Goal: Information Seeking & Learning: Learn about a topic

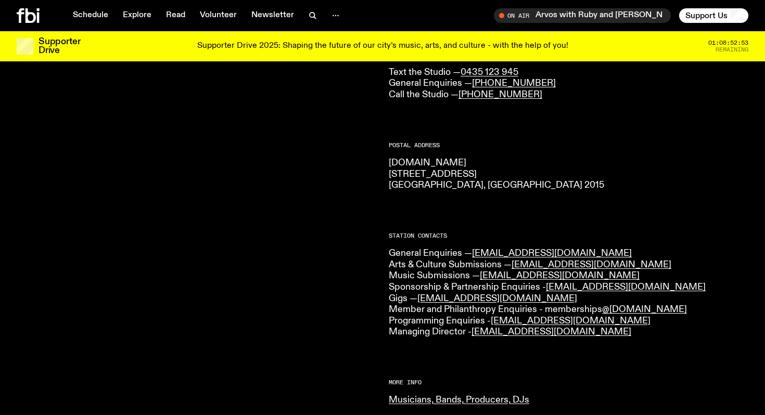
scroll to position [118, 0]
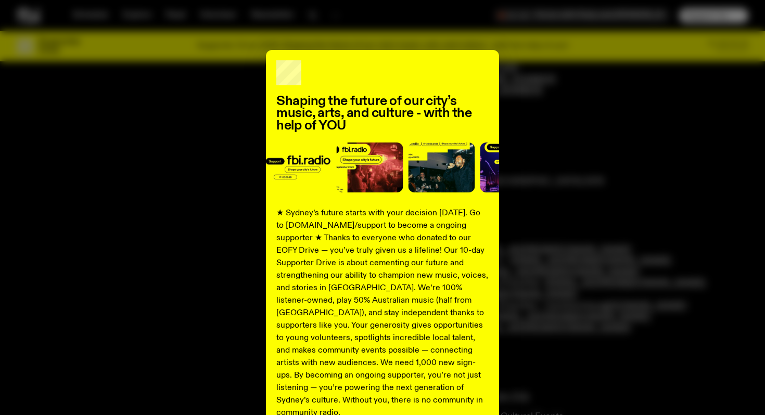
click at [580, 119] on div "Shaping the future of our city’s music, arts, and culture - with the help of YO…" at bounding box center [383, 264] width 732 height 428
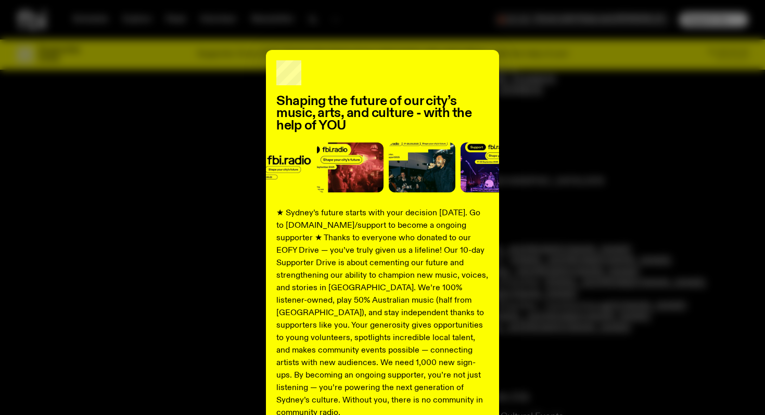
scroll to position [0, 0]
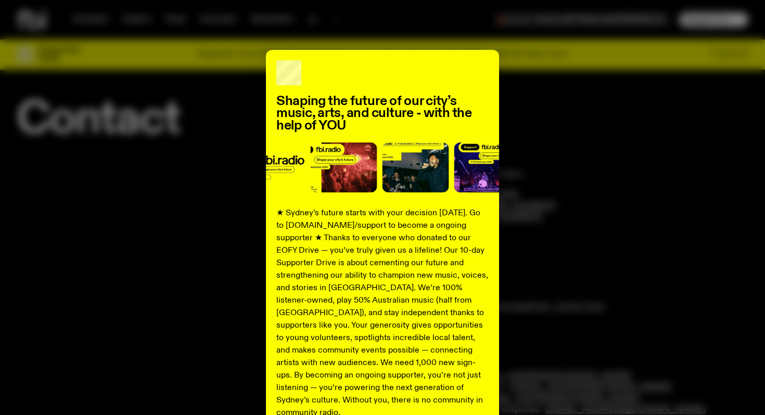
click at [158, 167] on div "Shaping the future of our city’s music, arts, and culture - with the help of YO…" at bounding box center [383, 264] width 732 height 428
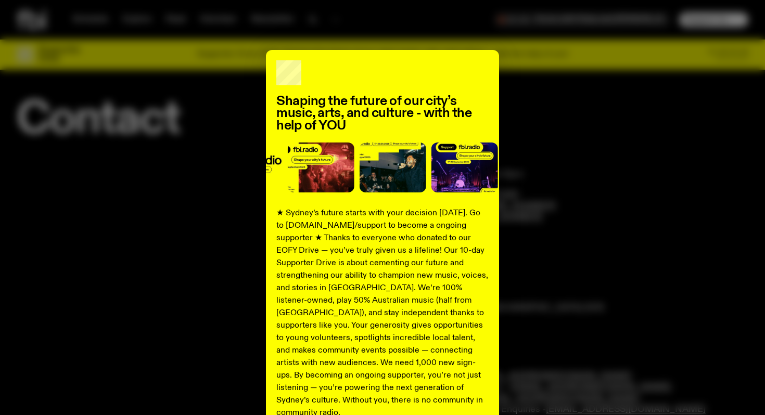
click at [394, 305] on p "★ Sydney’s future starts with your decision [DATE]. Go to [DOMAIN_NAME]/support…" at bounding box center [382, 313] width 212 height 212
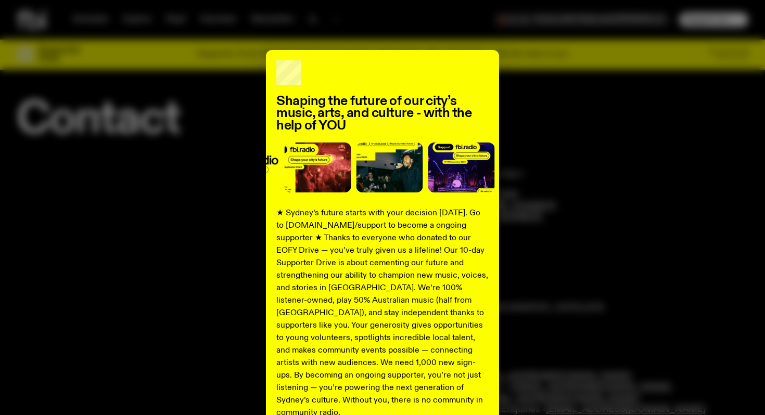
scroll to position [99, 0]
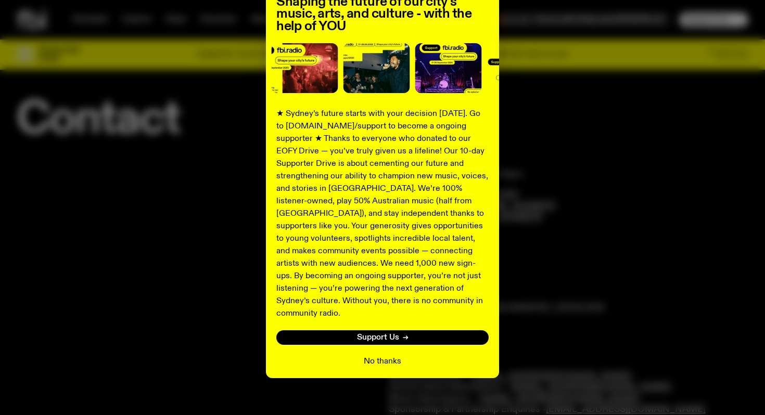
click at [384, 356] on button "No thanks" at bounding box center [382, 362] width 37 height 12
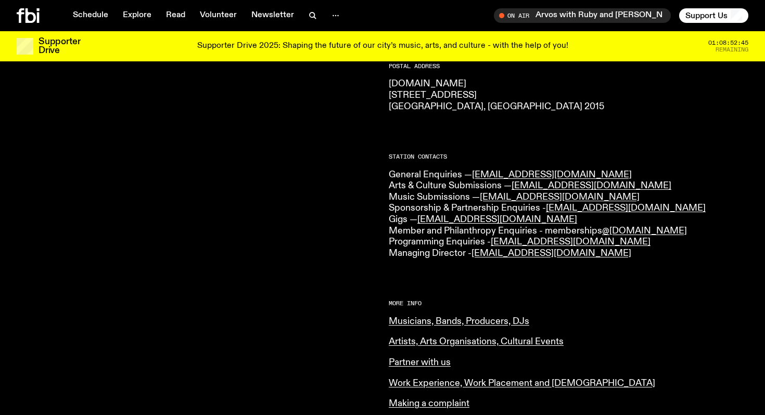
scroll to position [0, 0]
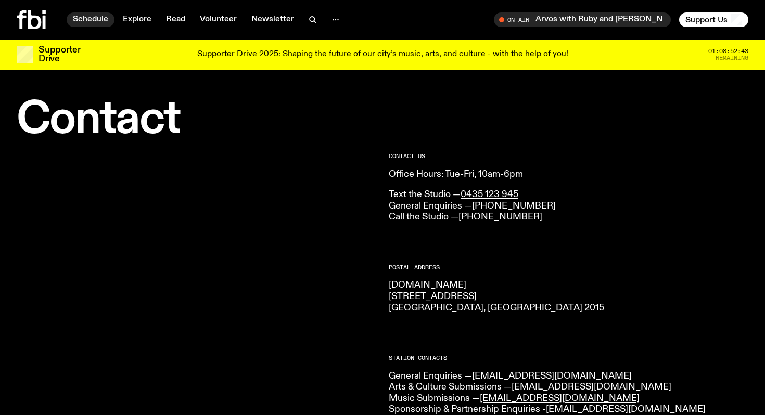
click at [98, 16] on link "Schedule" at bounding box center [91, 19] width 48 height 15
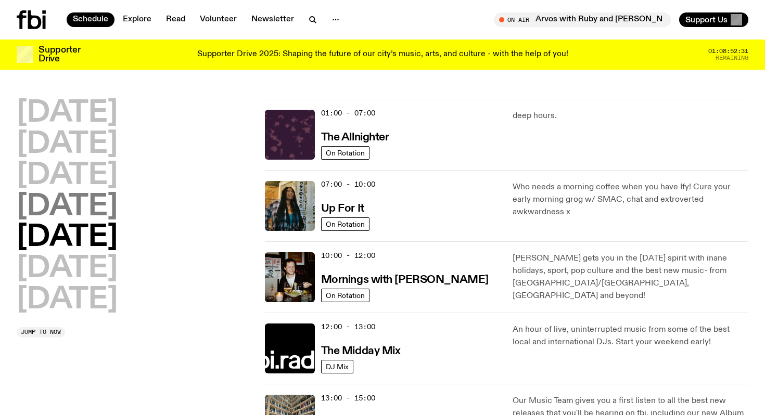
click at [77, 213] on h2 "[DATE]" at bounding box center [67, 207] width 101 height 29
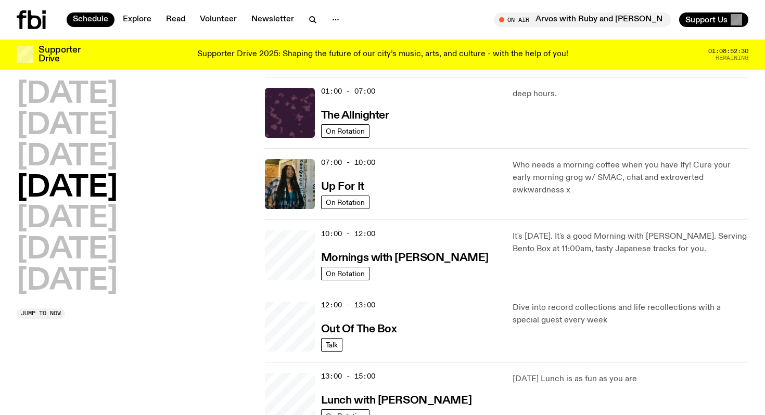
scroll to position [29, 0]
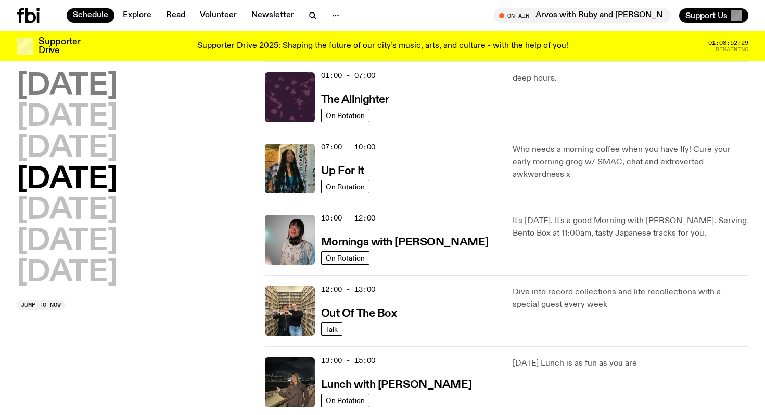
click at [66, 89] on h2 "[DATE]" at bounding box center [67, 86] width 101 height 29
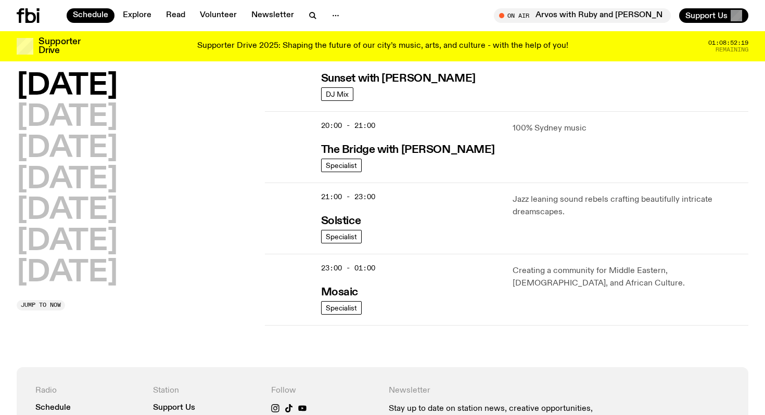
scroll to position [550, 0]
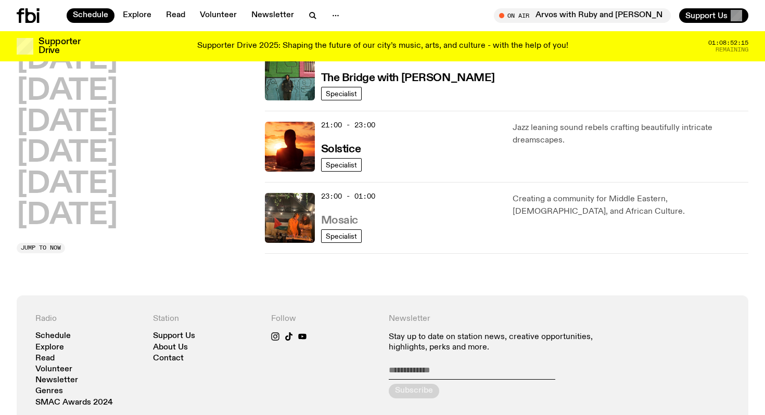
click at [343, 221] on h3 "Mosaic" at bounding box center [339, 220] width 37 height 11
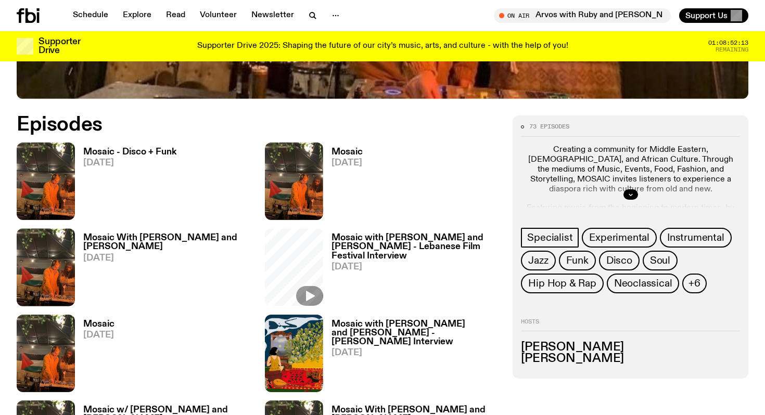
scroll to position [480, 0]
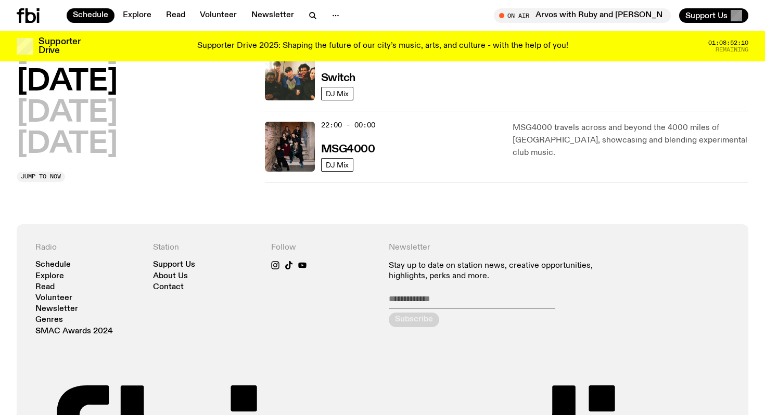
scroll to position [376, 0]
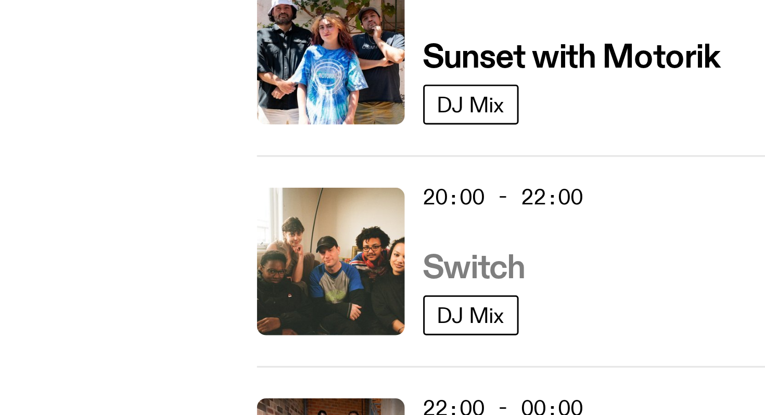
click at [351, 252] on h3 "Switch" at bounding box center [338, 252] width 34 height 11
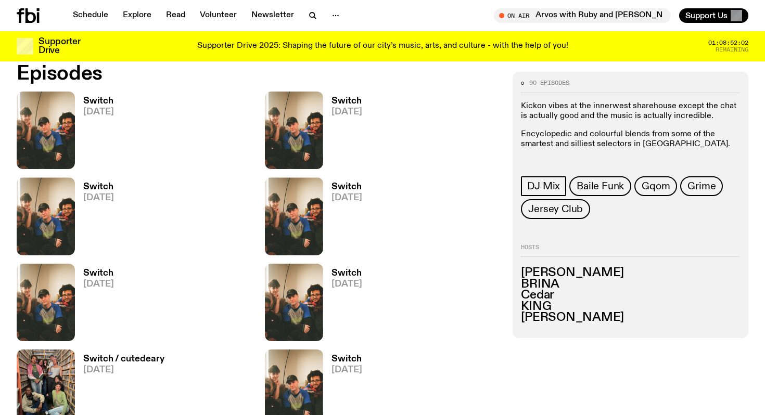
scroll to position [473, 0]
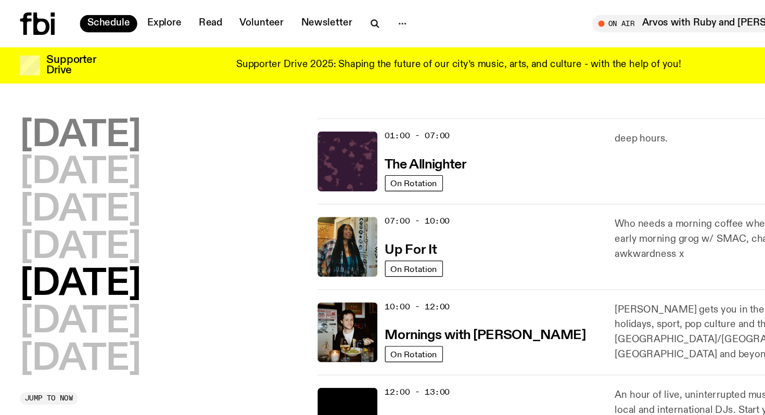
click at [66, 113] on h2 "[DATE]" at bounding box center [67, 113] width 101 height 29
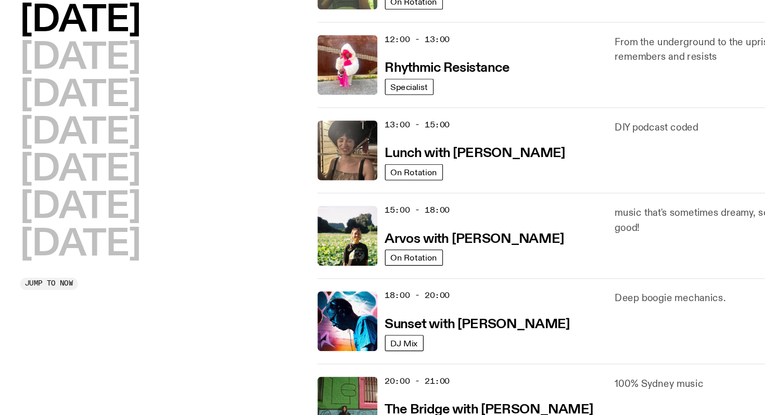
scroll to position [235, 0]
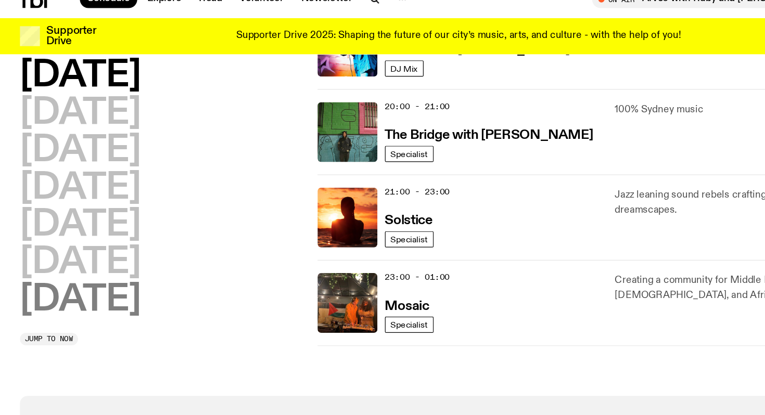
click at [69, 272] on h2 "[DATE]" at bounding box center [67, 266] width 101 height 29
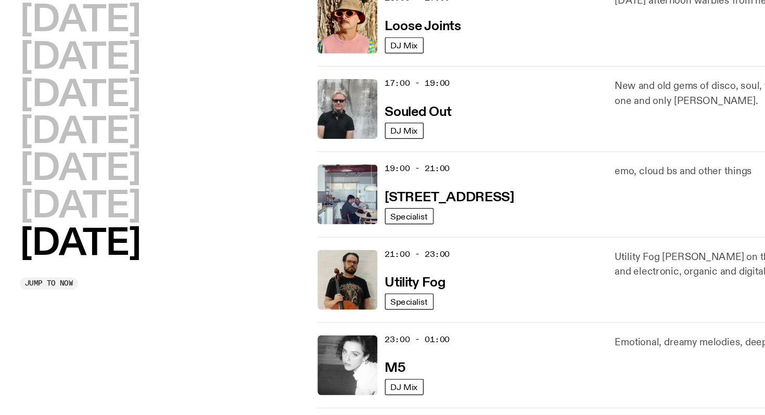
scroll to position [715, 0]
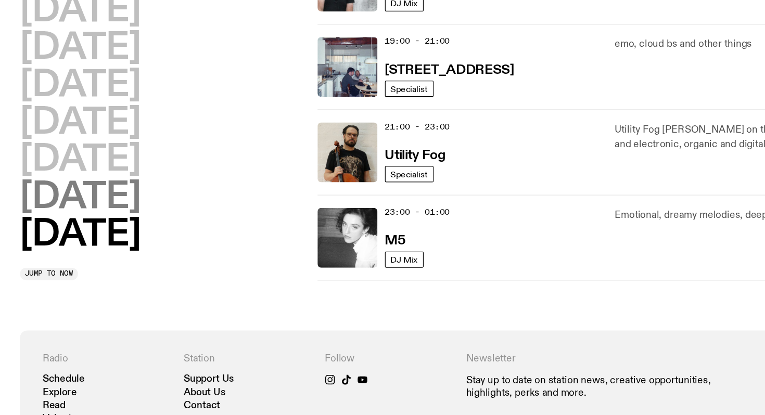
click at [111, 237] on h2 "[DATE]" at bounding box center [67, 233] width 101 height 29
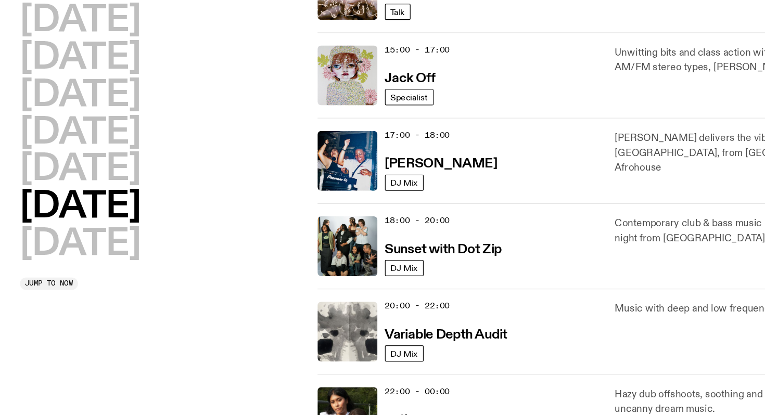
scroll to position [574, 0]
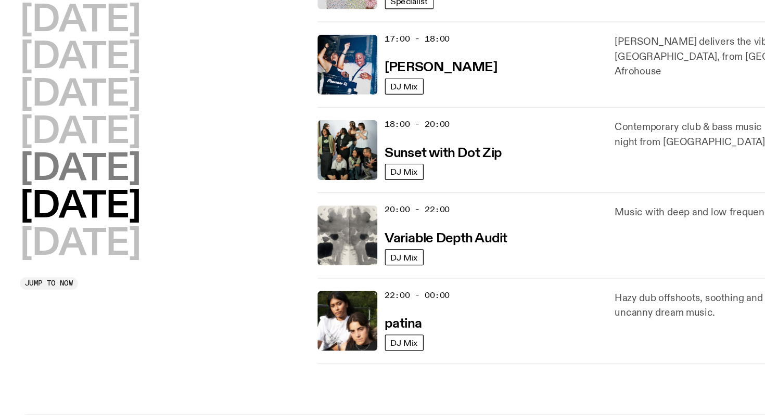
click at [88, 221] on h2 "[DATE]" at bounding box center [67, 210] width 101 height 29
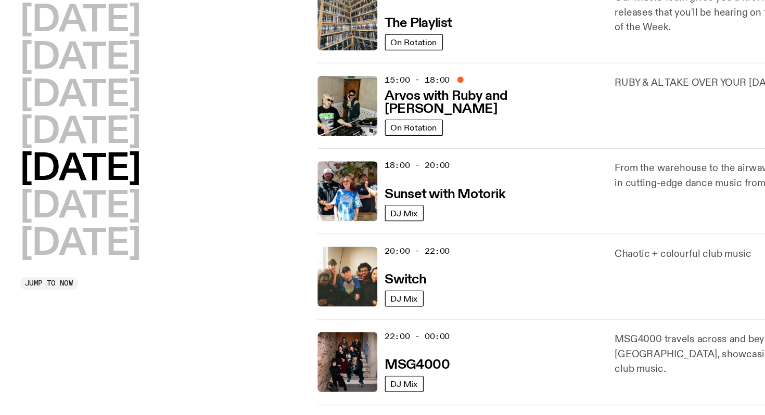
scroll to position [406, 0]
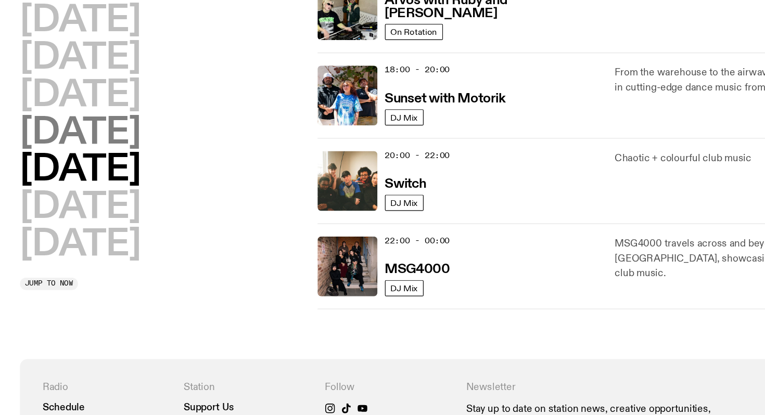
click at [84, 188] on h2 "[DATE]" at bounding box center [67, 180] width 101 height 29
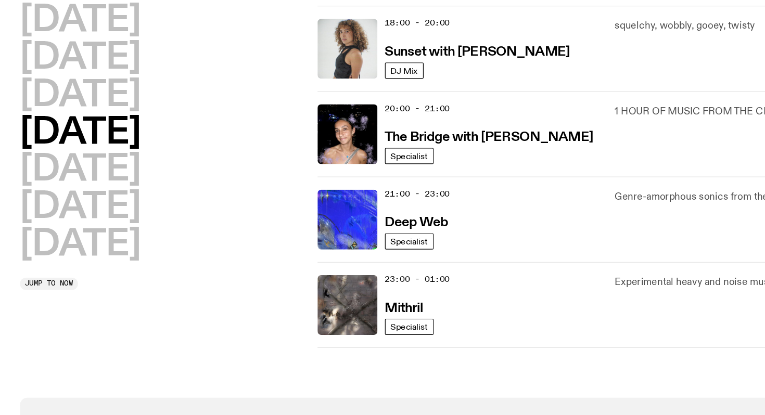
scroll to position [478, 0]
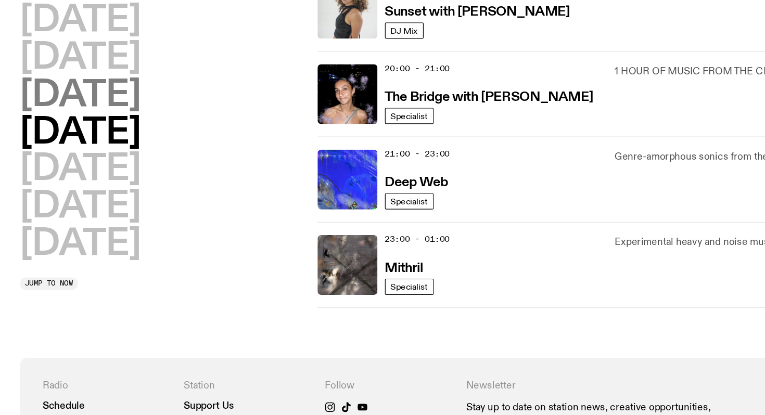
click at [75, 146] on h2 "[DATE]" at bounding box center [67, 148] width 101 height 29
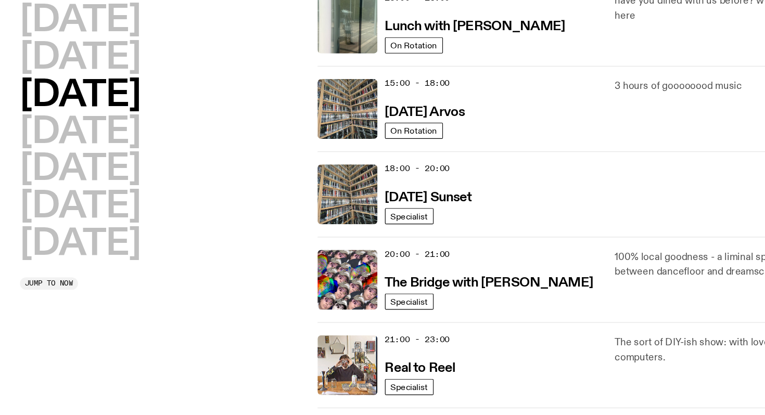
scroll to position [446, 0]
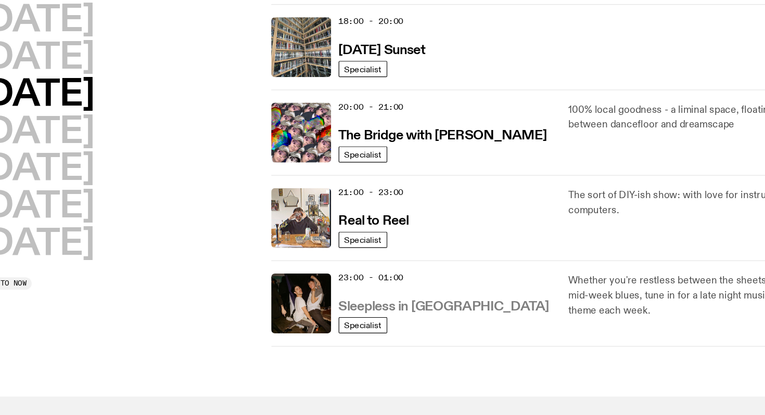
click at [392, 326] on h3 "Sleepless in [GEOGRAPHIC_DATA]" at bounding box center [409, 325] width 176 height 11
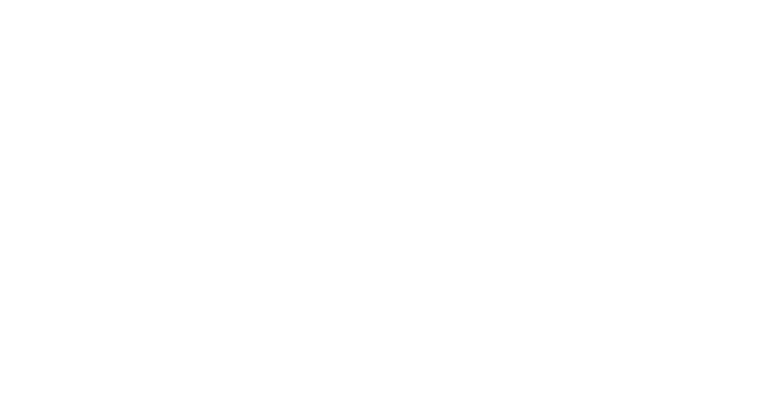
click at [392, 326] on h3 "Sleepless in [GEOGRAPHIC_DATA]" at bounding box center [409, 325] width 176 height 11
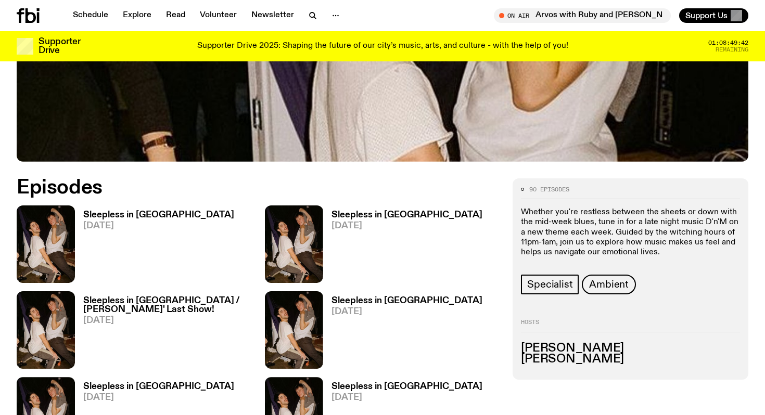
scroll to position [491, 0]
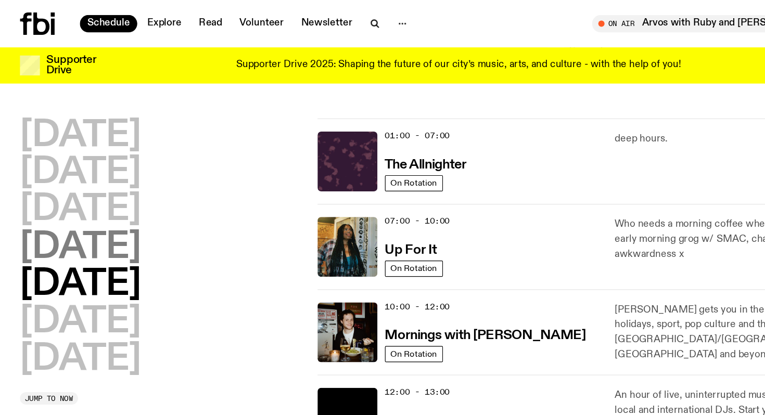
click at [54, 207] on h2 "[DATE]" at bounding box center [67, 207] width 101 height 29
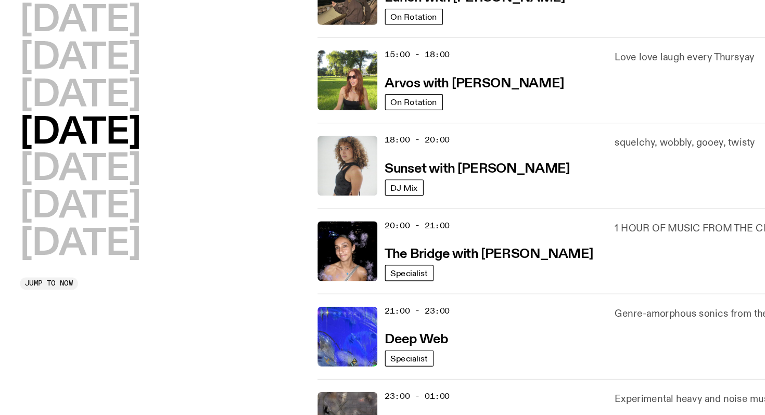
scroll to position [484, 0]
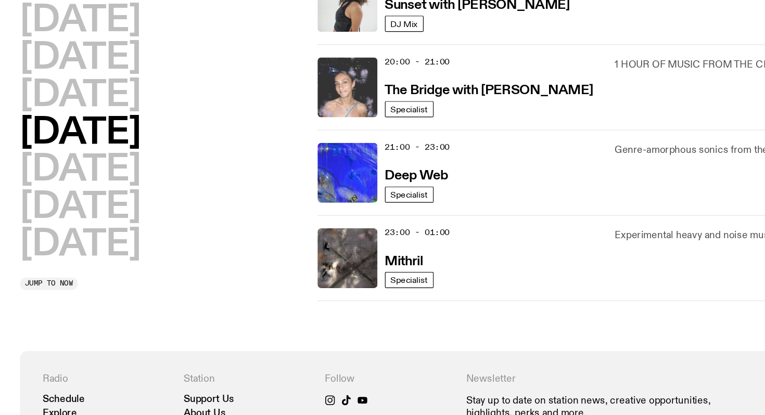
click at [277, 159] on img at bounding box center [290, 142] width 50 height 50
click at [297, 138] on img at bounding box center [290, 142] width 50 height 50
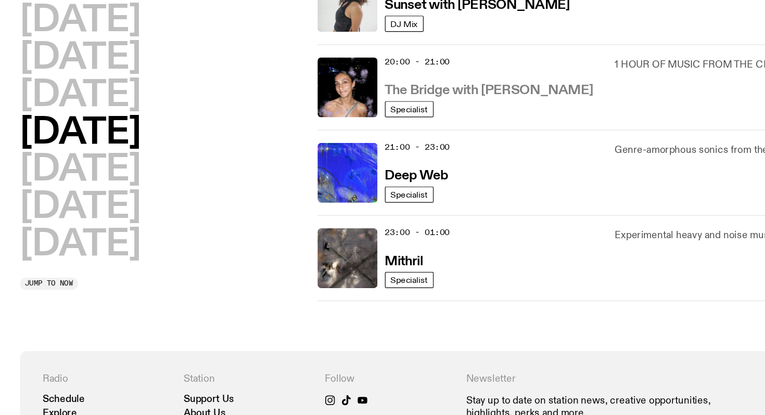
click at [407, 144] on h3 "The Bridge with [PERSON_NAME]" at bounding box center [408, 144] width 174 height 11
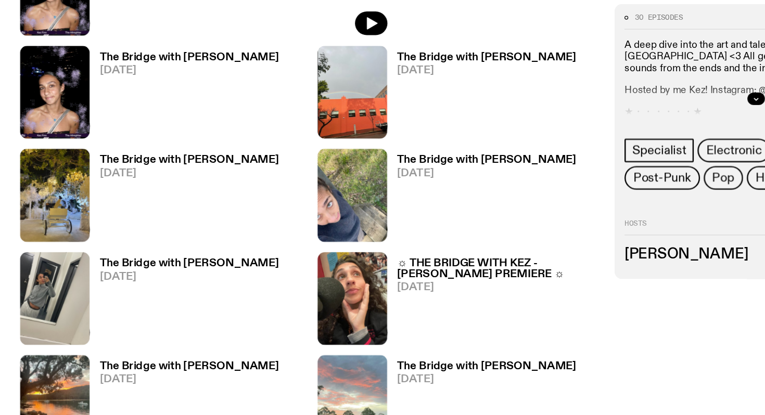
scroll to position [876, 0]
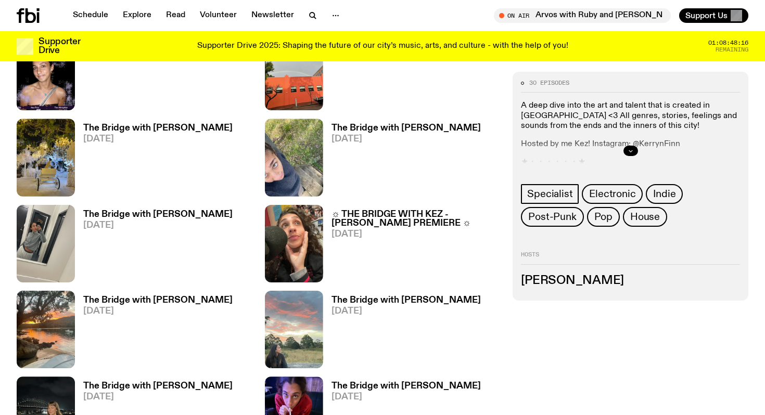
click at [630, 147] on button "button" at bounding box center [631, 151] width 15 height 10
